Goal: Use online tool/utility: Utilize a website feature to perform a specific function

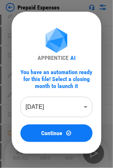
scroll to position [147, 0]
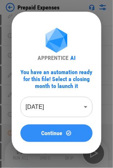
click at [63, 131] on div "Continue" at bounding box center [56, 133] width 55 height 6
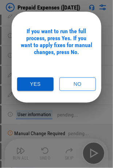
click at [41, 85] on button "Yes" at bounding box center [35, 84] width 37 height 14
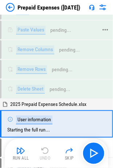
scroll to position [1850, 0]
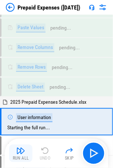
click at [18, 160] on div "Run All" at bounding box center [21, 158] width 16 height 4
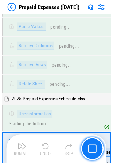
scroll to position [1891, 0]
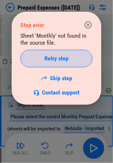
click at [57, 57] on span "Retry step" at bounding box center [57, 59] width 24 height 6
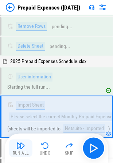
click at [20, 149] on button "Run All" at bounding box center [20, 148] width 23 height 18
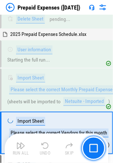
scroll to position [1933, 0]
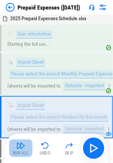
click at [17, 146] on img "button" at bounding box center [20, 145] width 9 height 9
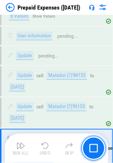
scroll to position [3735, 0]
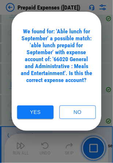
click at [34, 112] on button "Yes" at bounding box center [35, 112] width 37 height 14
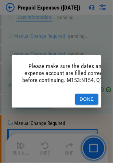
scroll to position [0, 19]
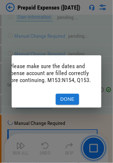
click at [64, 94] on button "Done" at bounding box center [67, 99] width 23 height 11
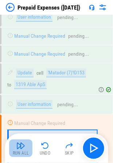
click at [20, 146] on img "button" at bounding box center [20, 145] width 9 height 9
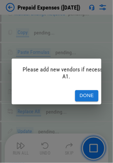
scroll to position [5046, 0]
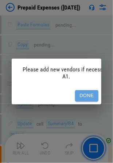
click at [88, 94] on button "Done" at bounding box center [86, 95] width 23 height 11
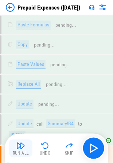
click at [19, 148] on img "button" at bounding box center [20, 145] width 9 height 9
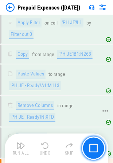
scroll to position [5322, 0]
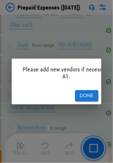
click at [83, 91] on button "Done" at bounding box center [86, 95] width 23 height 11
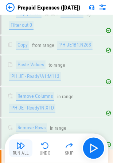
click at [24, 146] on img "button" at bounding box center [20, 145] width 9 height 9
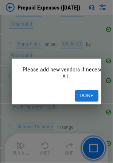
scroll to position [5598, 0]
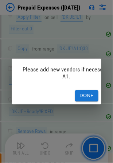
click at [82, 95] on button "Done" at bounding box center [86, 95] width 23 height 11
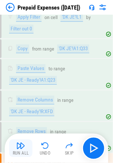
click at [17, 148] on img "button" at bounding box center [20, 145] width 9 height 9
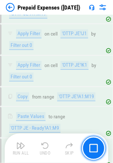
scroll to position [5890, 0]
